Goal: Task Accomplishment & Management: Manage account settings

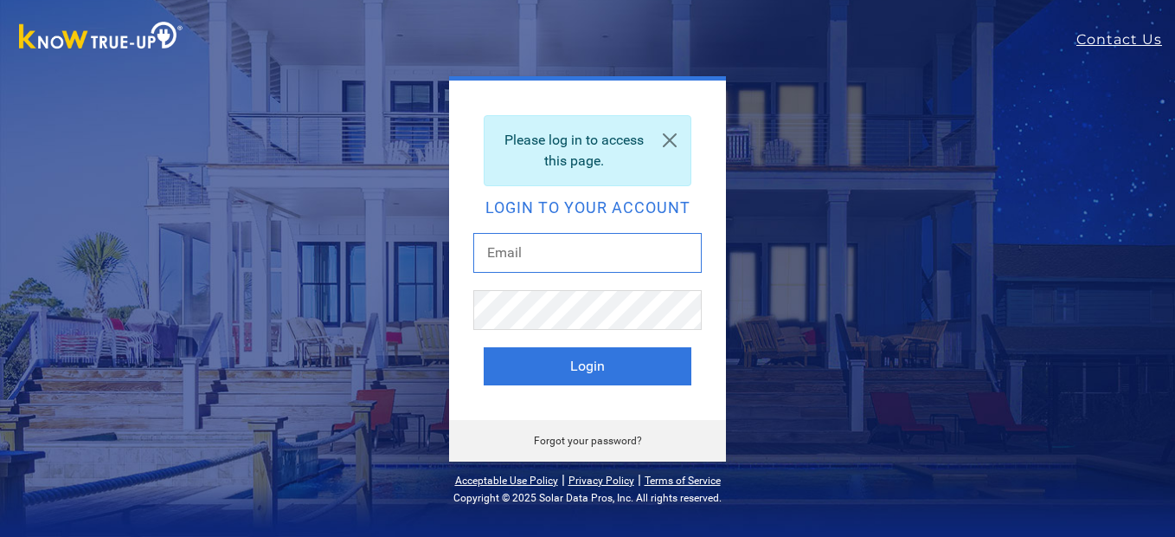
click at [552, 257] on input "text" at bounding box center [587, 253] width 229 height 40
type input "[EMAIL_ADDRESS][DOMAIN_NAME]"
click at [484, 347] on button "Login" at bounding box center [588, 366] width 208 height 38
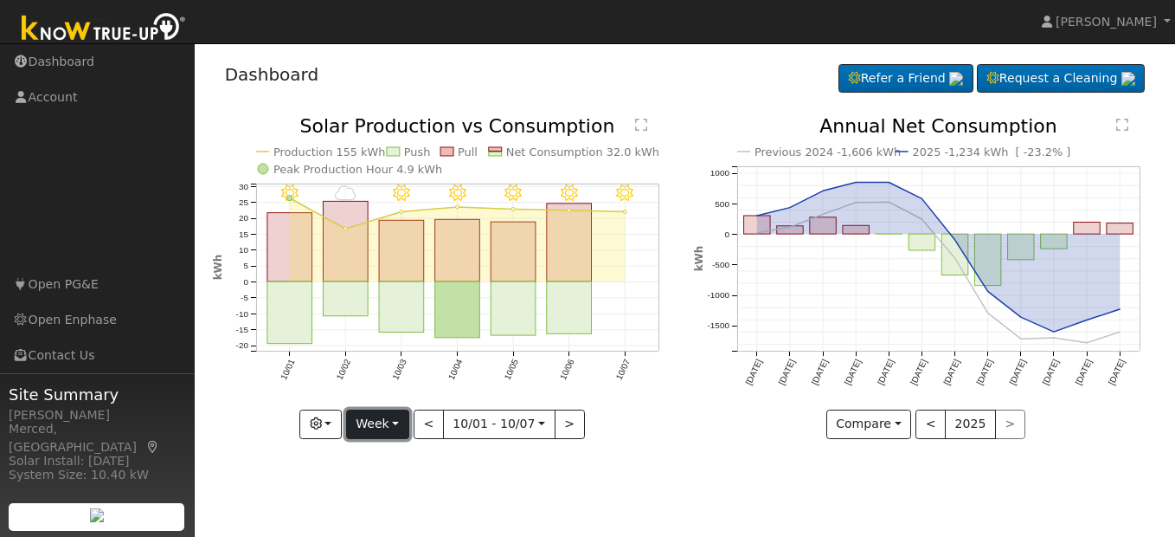
click at [405, 422] on button "Week" at bounding box center [377, 423] width 63 height 29
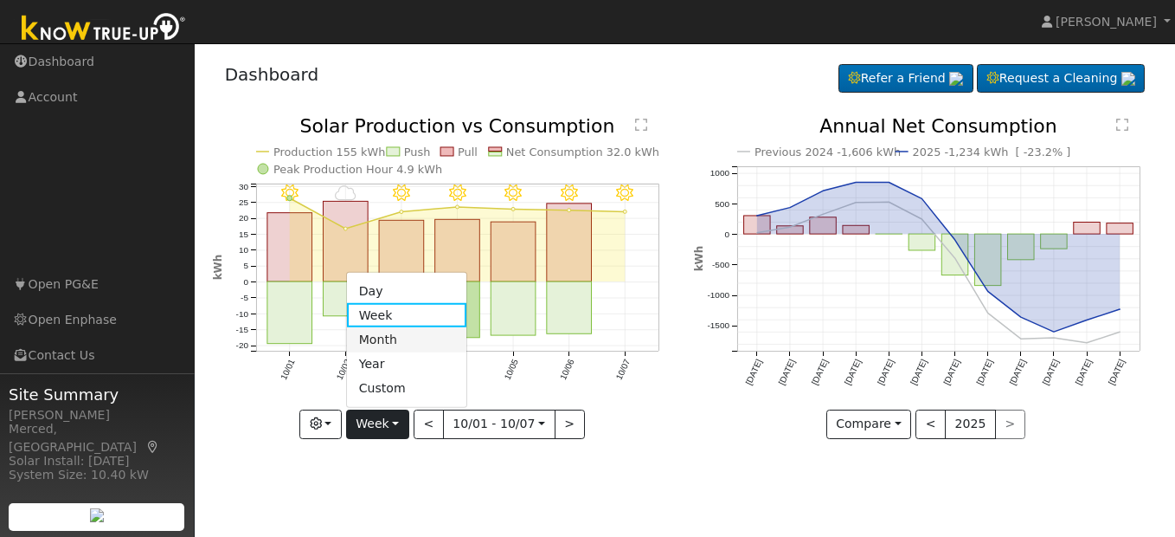
click at [400, 342] on link "Month" at bounding box center [407, 339] width 120 height 24
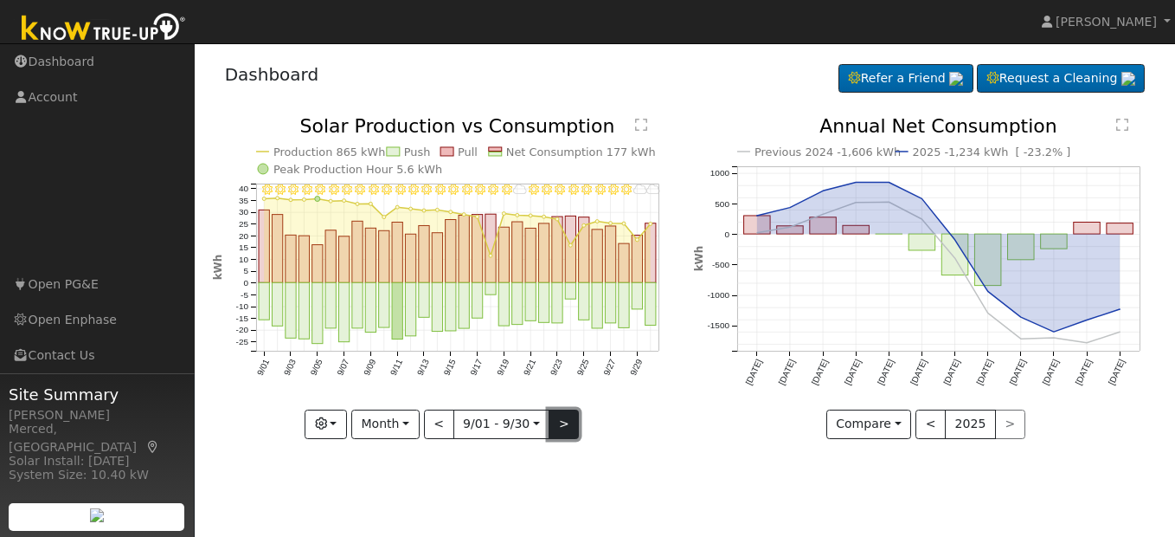
click at [567, 429] on button ">" at bounding box center [564, 423] width 30 height 29
type input "2025-10-01"
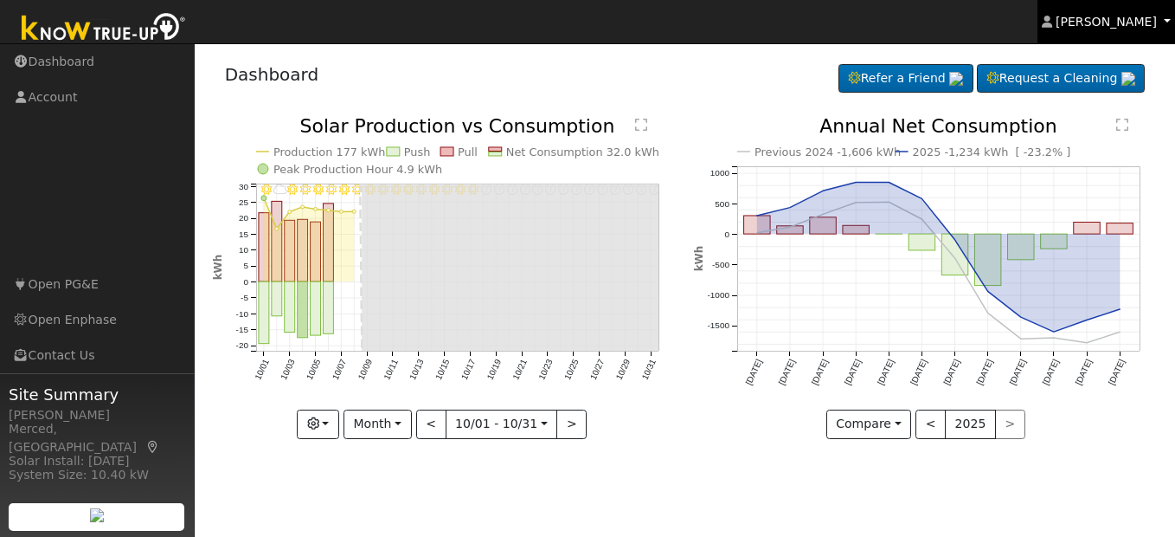
click at [1129, 27] on span "James Mendoza" at bounding box center [1106, 22] width 101 height 14
click at [1116, 19] on span "James Mendoza" at bounding box center [1106, 22] width 101 height 14
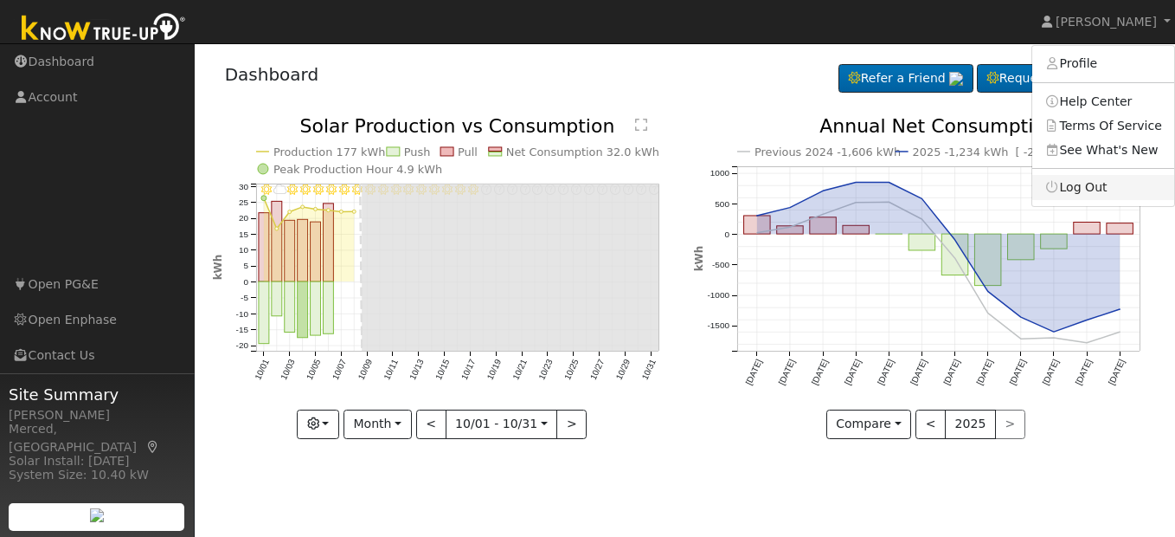
click at [1093, 180] on link "Log Out" at bounding box center [1104, 187] width 142 height 24
click at [1093, 179] on icon "Previous 2024 -1,606 kWh 2025 -1,234 kWh [ -23.2% ] Oct '24 Nov '24 Dec '24 Jan…" at bounding box center [925, 272] width 463 height 311
